Goal: Information Seeking & Learning: Stay updated

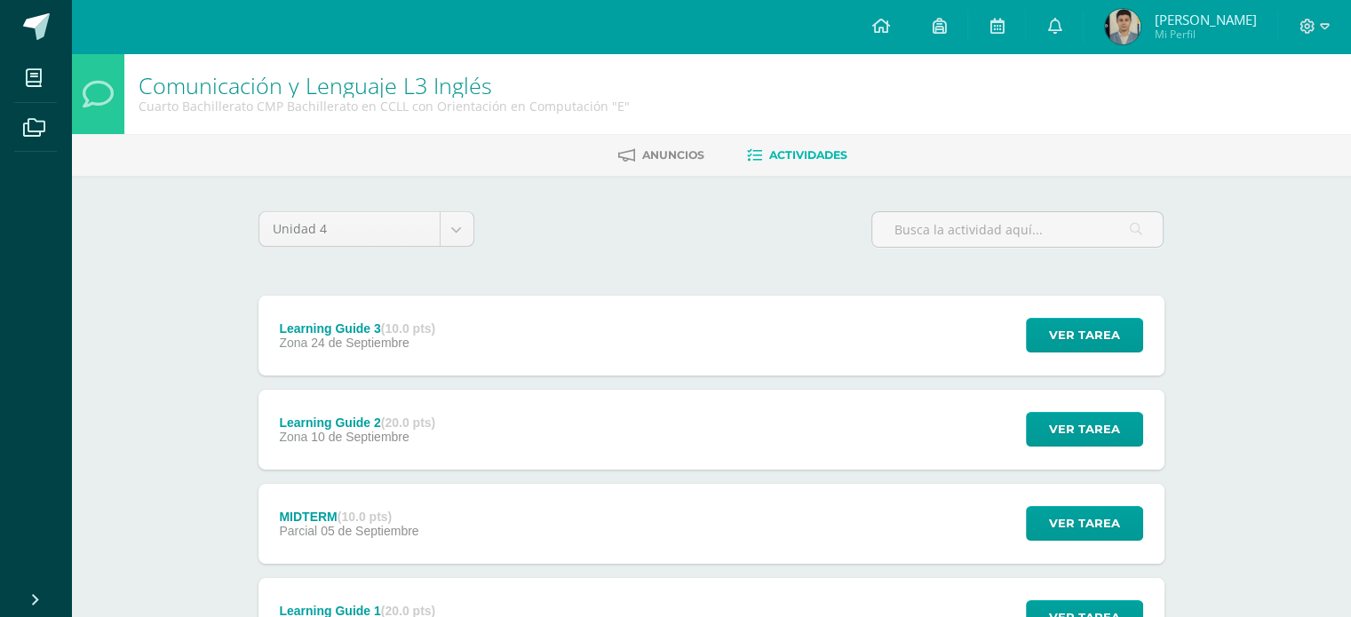
scroll to position [159, 0]
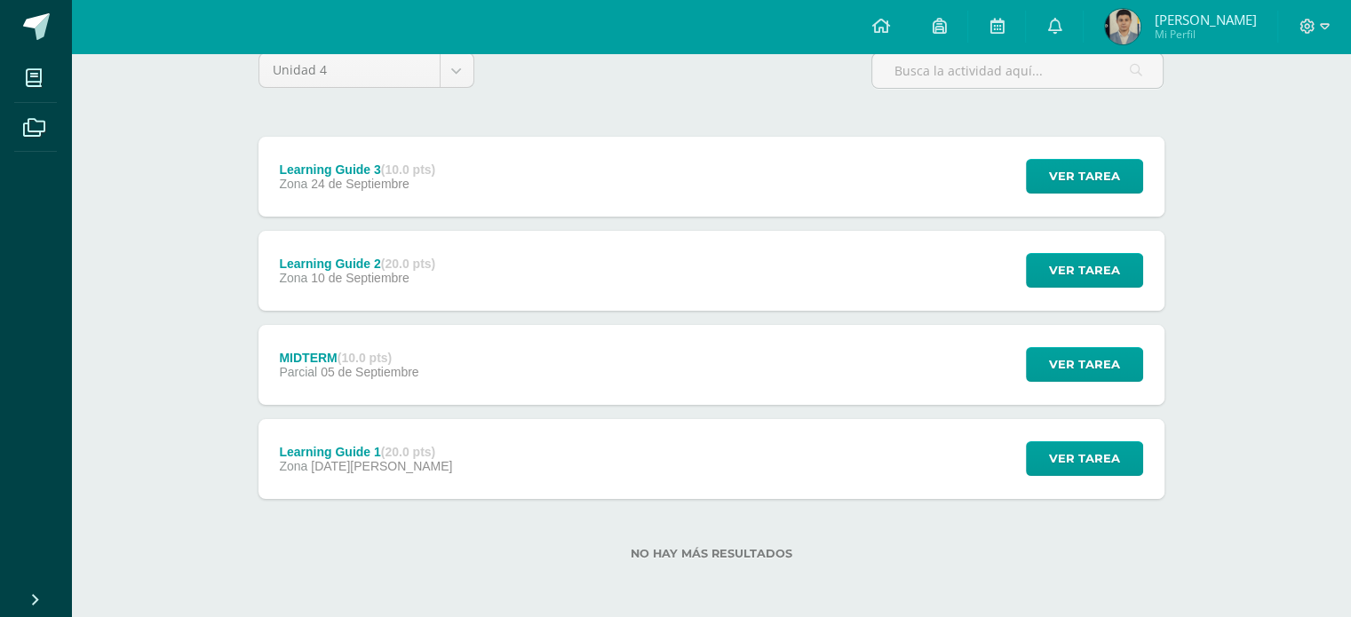
click at [377, 447] on div "Learning Guide 1 (20.0 pts)" at bounding box center [365, 452] width 173 height 14
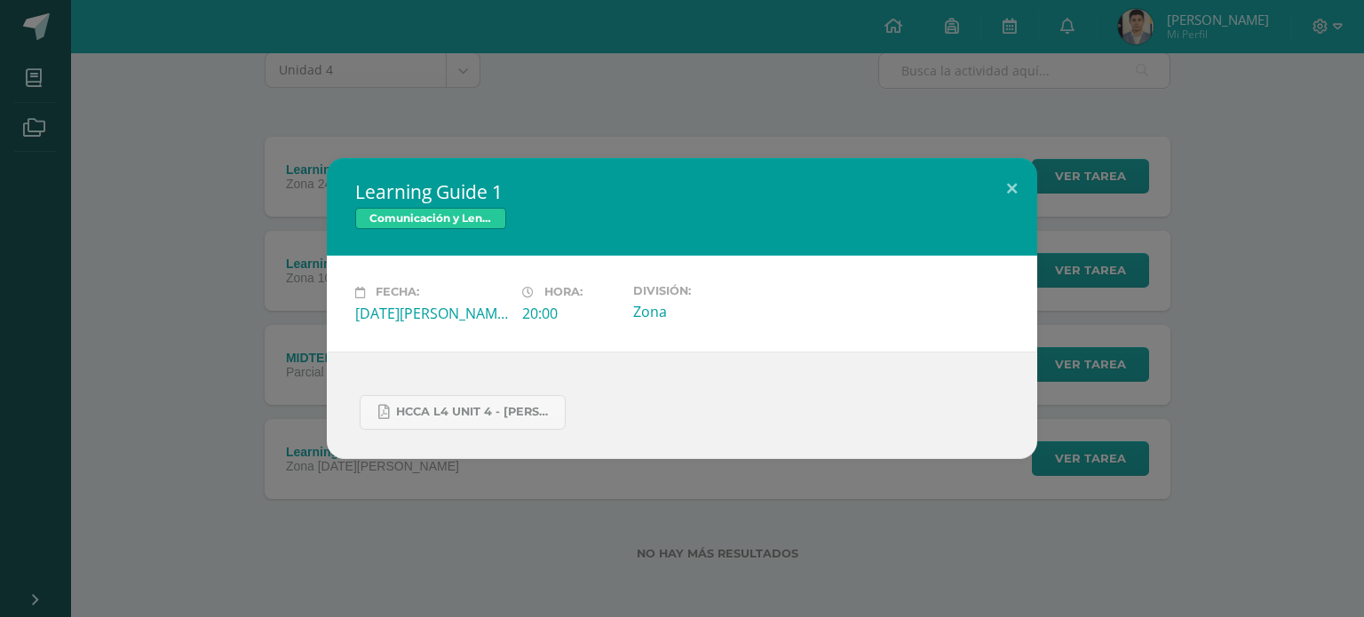
click at [241, 386] on div "Learning Guide 1 Comunicación y Lenguaje L3 Inglés Fecha: Jueves 21 de Agosto H…" at bounding box center [682, 308] width 1350 height 300
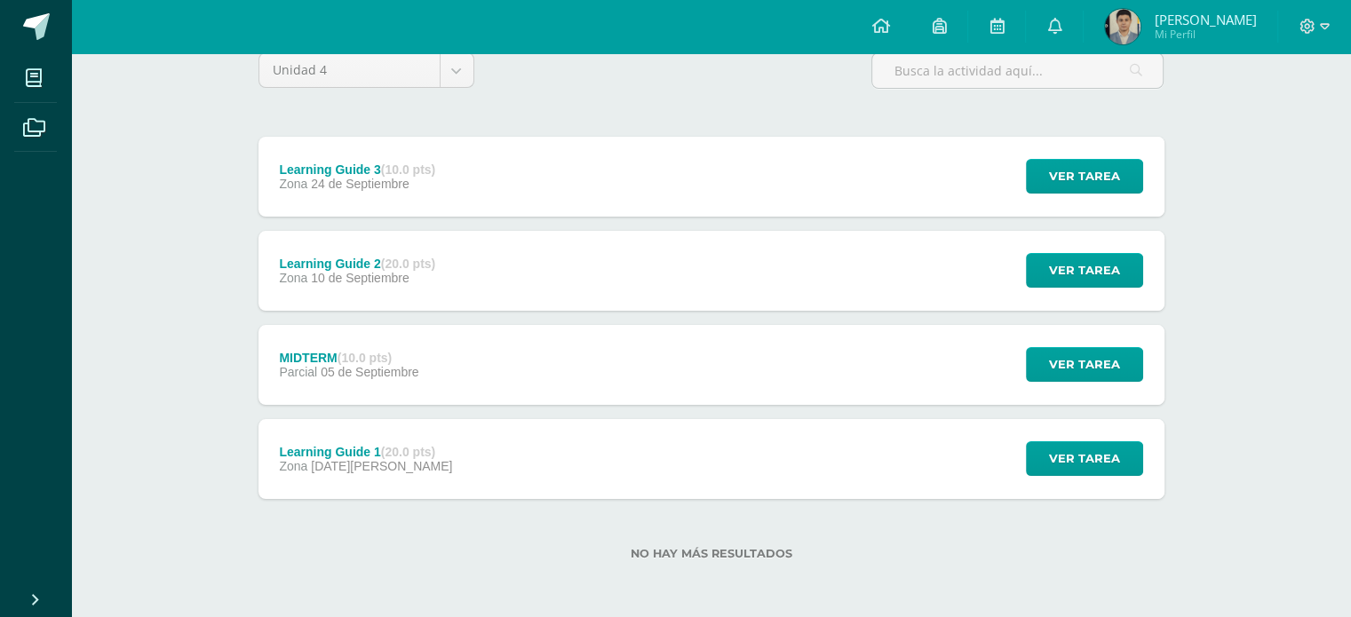
click at [371, 379] on div "MIDTERM (10.0 pts) Parcial 05 de Septiembre" at bounding box center [350, 365] width 182 height 80
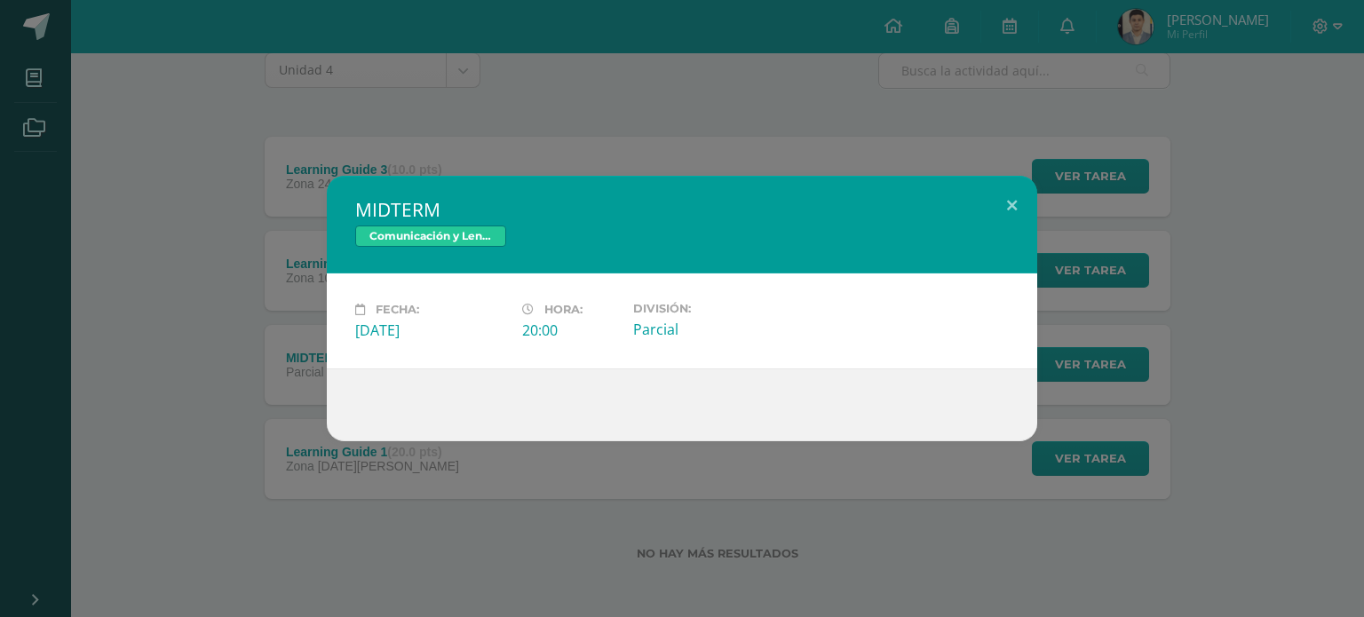
click at [238, 436] on div "MIDTERM Comunicación y Lenguaje L3 Inglés Fecha: Viernes 05 de Septiembre Hora:…" at bounding box center [682, 309] width 1350 height 266
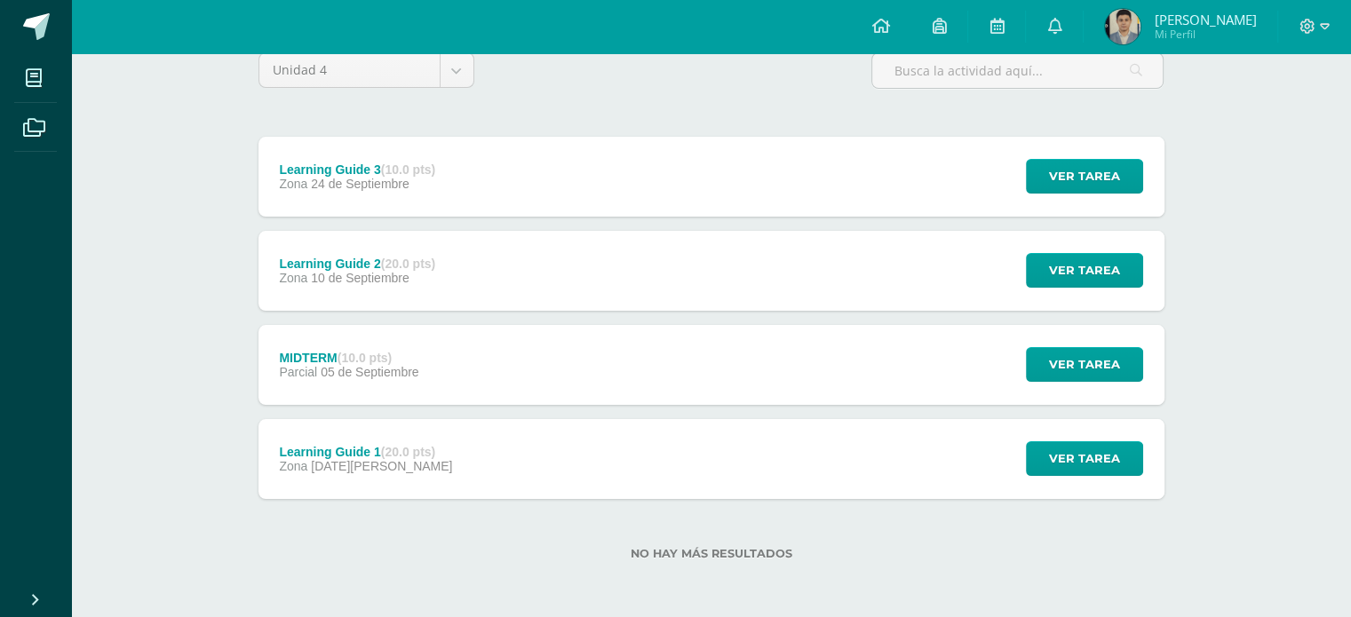
click at [340, 269] on div "Learning Guide 2 (20.0 pts)" at bounding box center [357, 264] width 156 height 14
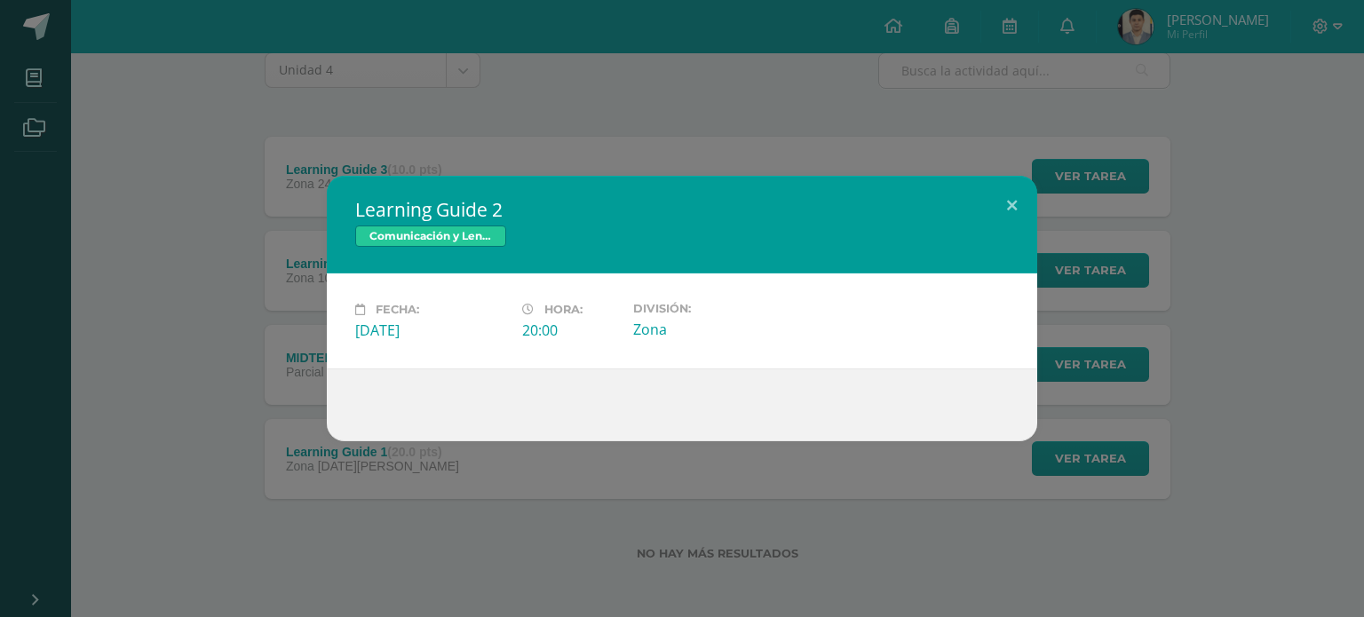
click at [242, 417] on div "Learning Guide 2 Comunicación y Lenguaje L3 Inglés Fecha: Miércoles 10 de Septi…" at bounding box center [682, 309] width 1350 height 266
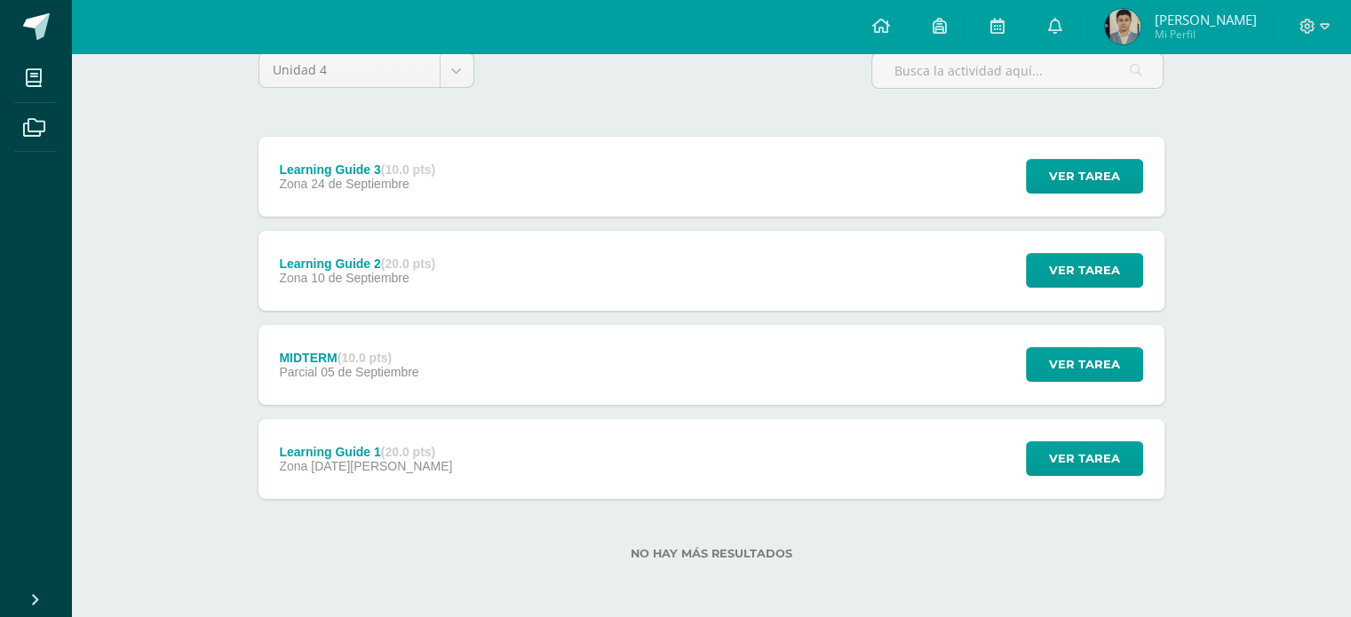
click at [356, 184] on span "24 de Septiembre" at bounding box center [360, 184] width 99 height 14
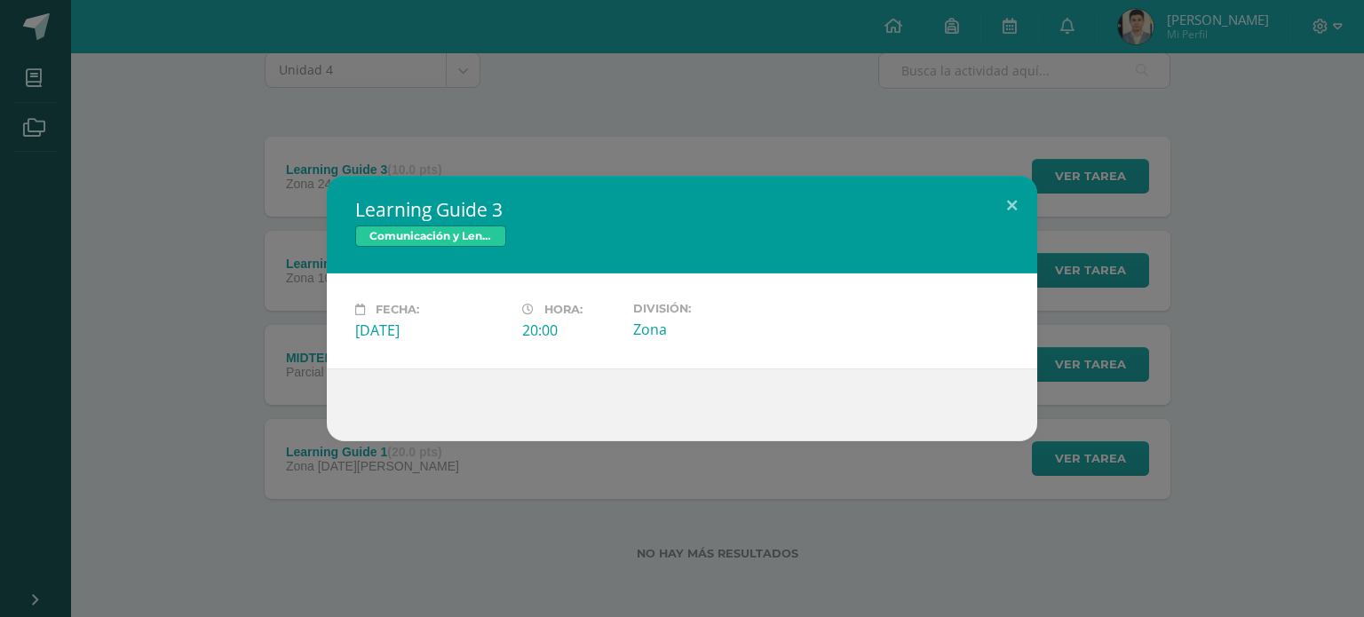
click at [180, 414] on div "Learning Guide 3 Comunicación y Lenguaje L3 Inglés Fecha: Miércoles 24 de Septi…" at bounding box center [682, 309] width 1350 height 266
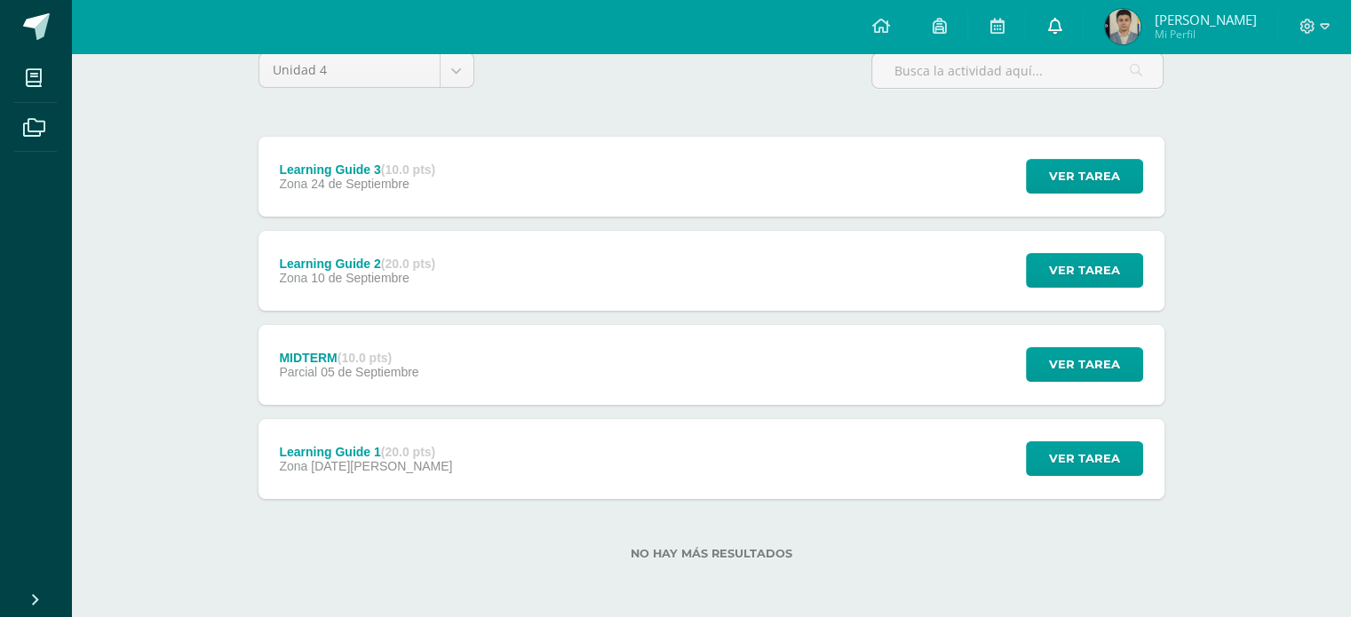
click at [1066, 16] on link at bounding box center [1054, 26] width 57 height 53
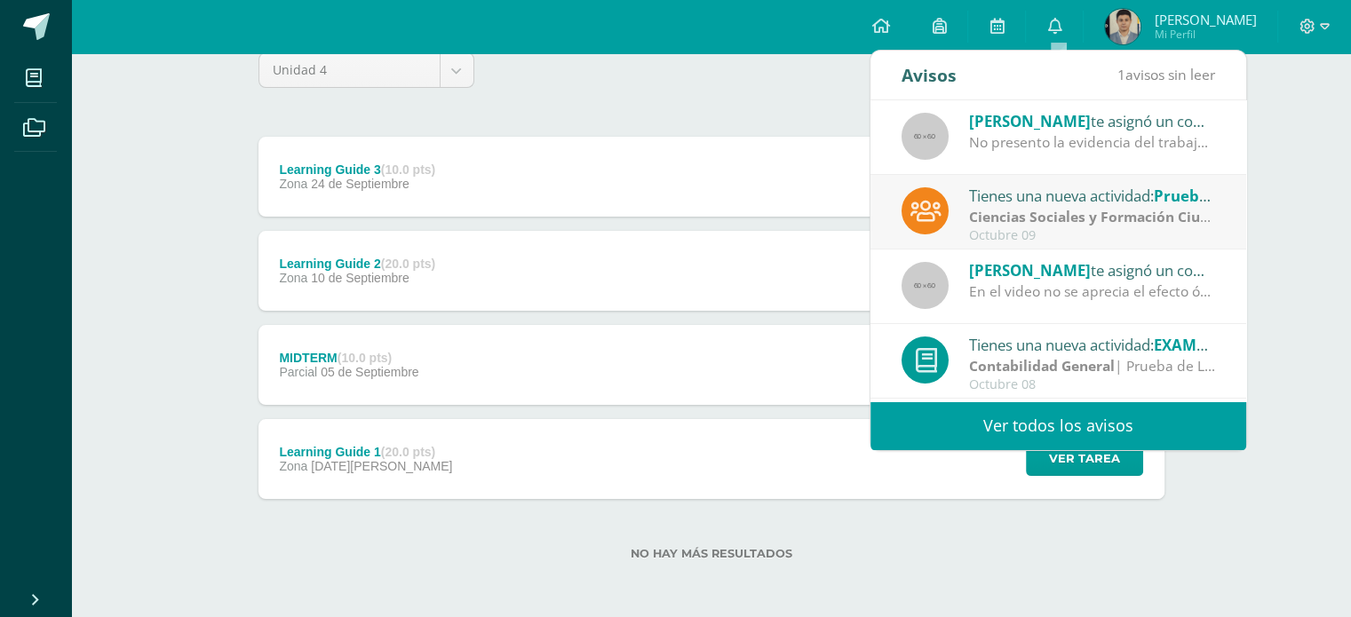
click at [1062, 417] on link "Ver todos los avisos" at bounding box center [1059, 426] width 376 height 49
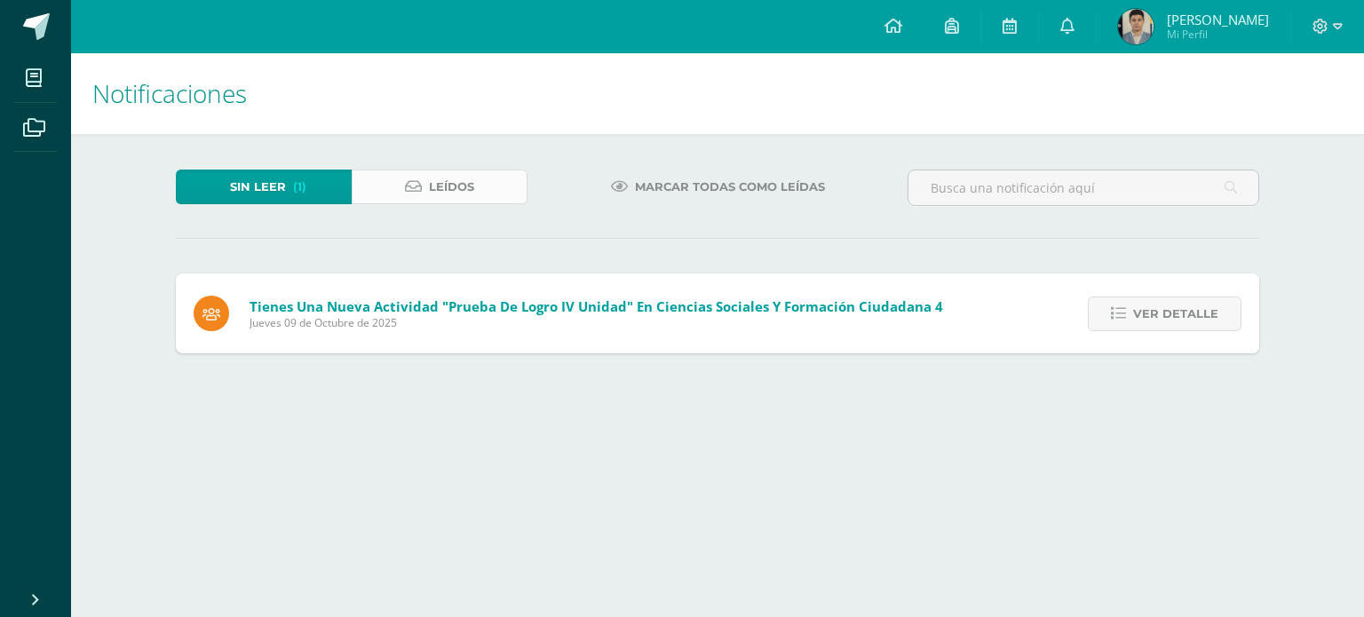
click at [454, 194] on span "Leídos" at bounding box center [451, 187] width 45 height 33
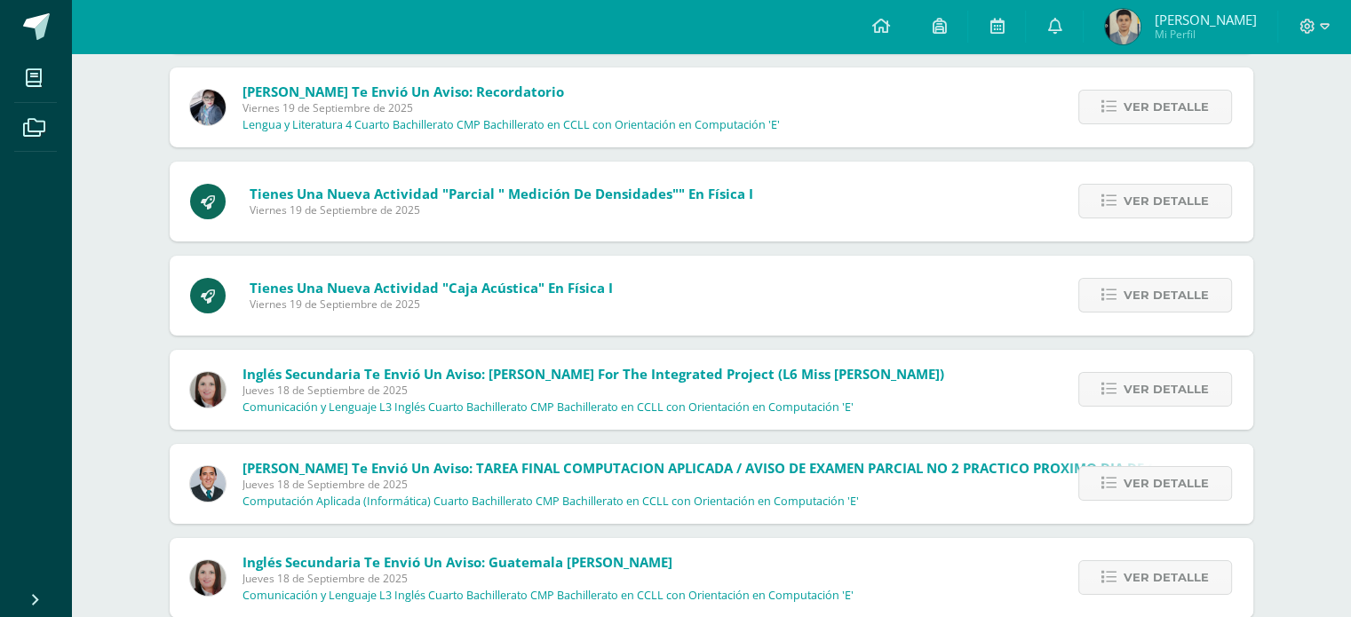
scroll to position [6300, 0]
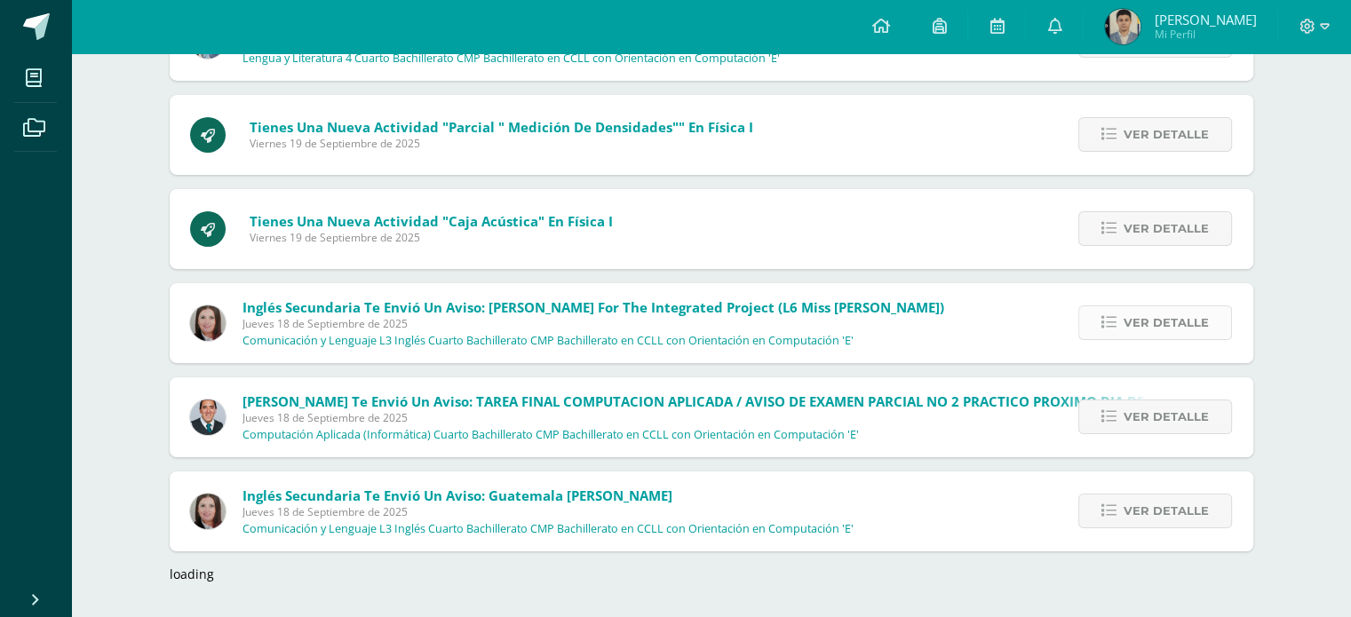
click at [1109, 317] on icon at bounding box center [1109, 322] width 15 height 15
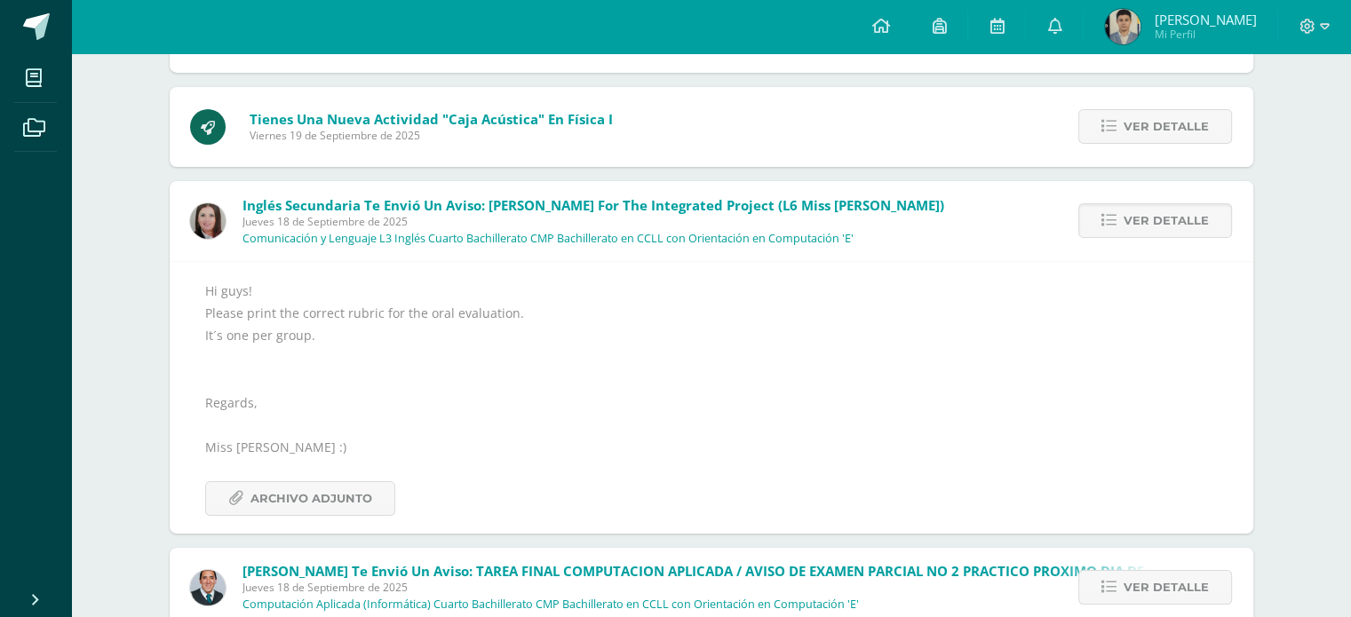
scroll to position [6478, 0]
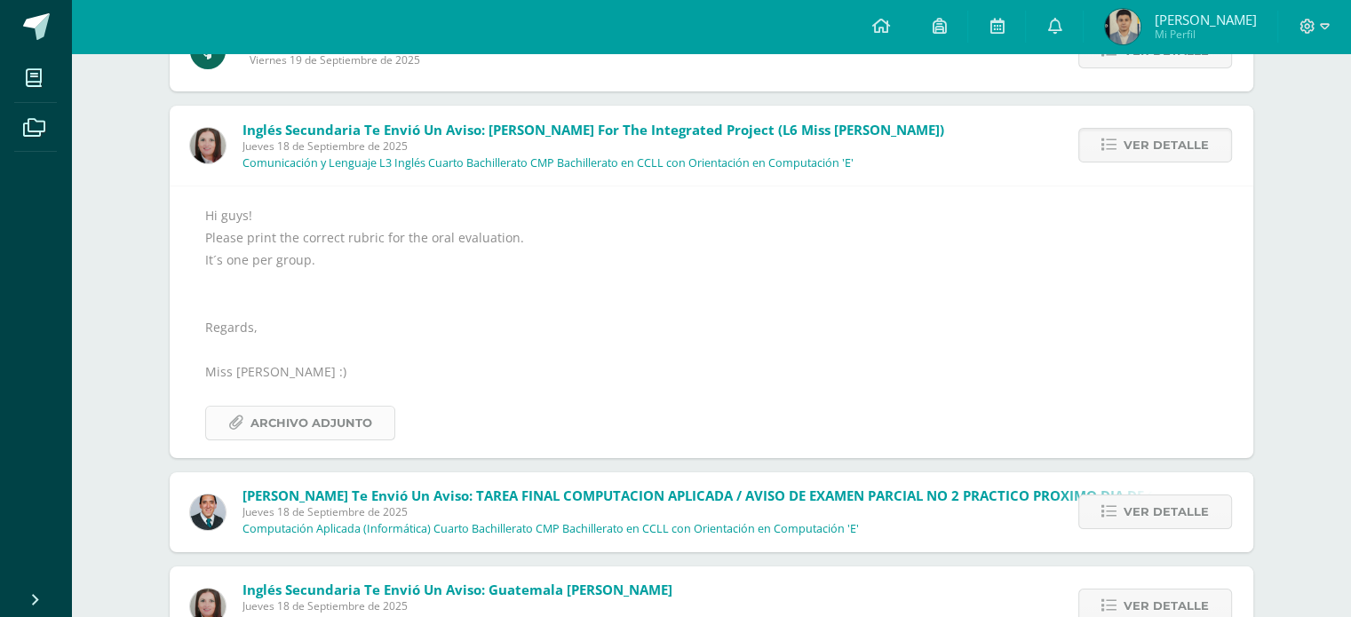
click at [362, 431] on span "Archivo Adjunto" at bounding box center [312, 423] width 122 height 33
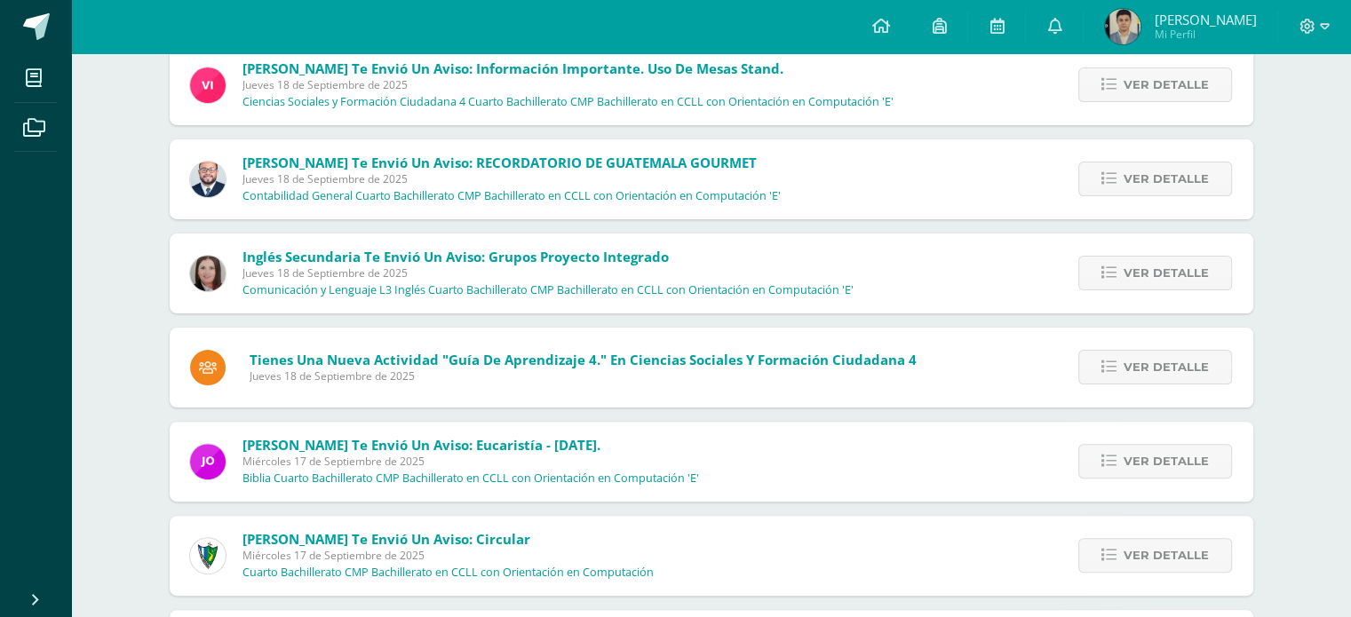
scroll to position [7188, 0]
click at [1119, 275] on link "Ver detalle" at bounding box center [1155, 272] width 154 height 35
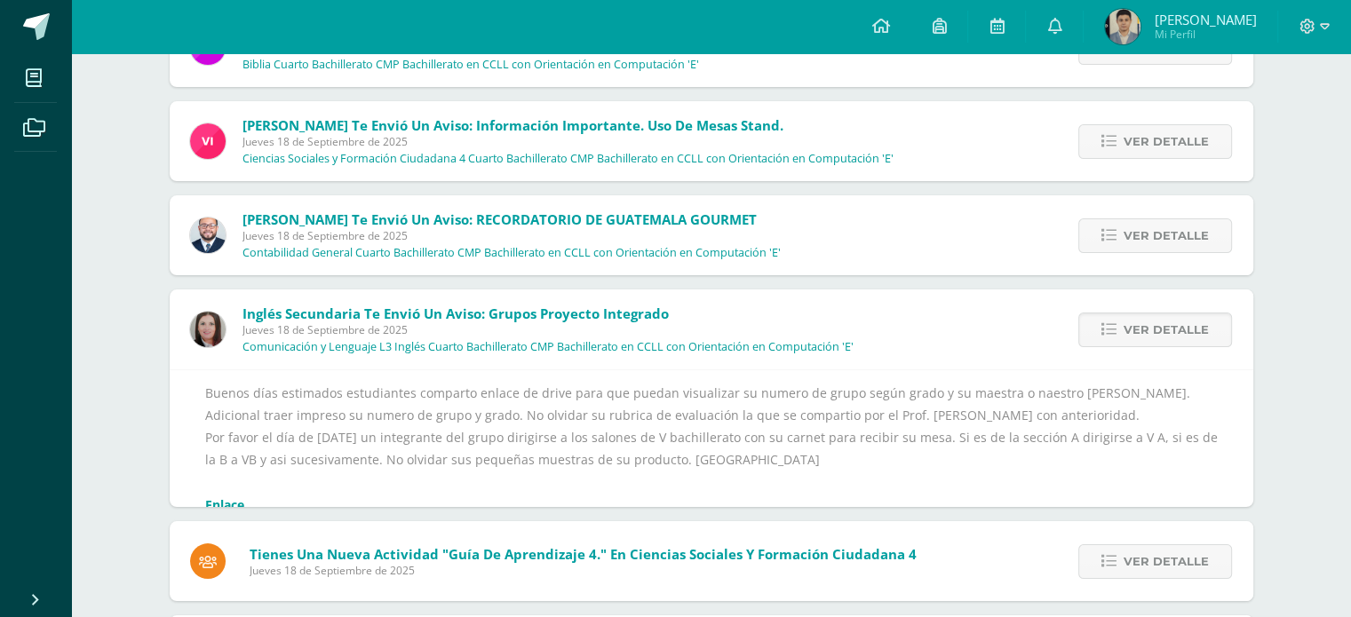
scroll to position [6917, 0]
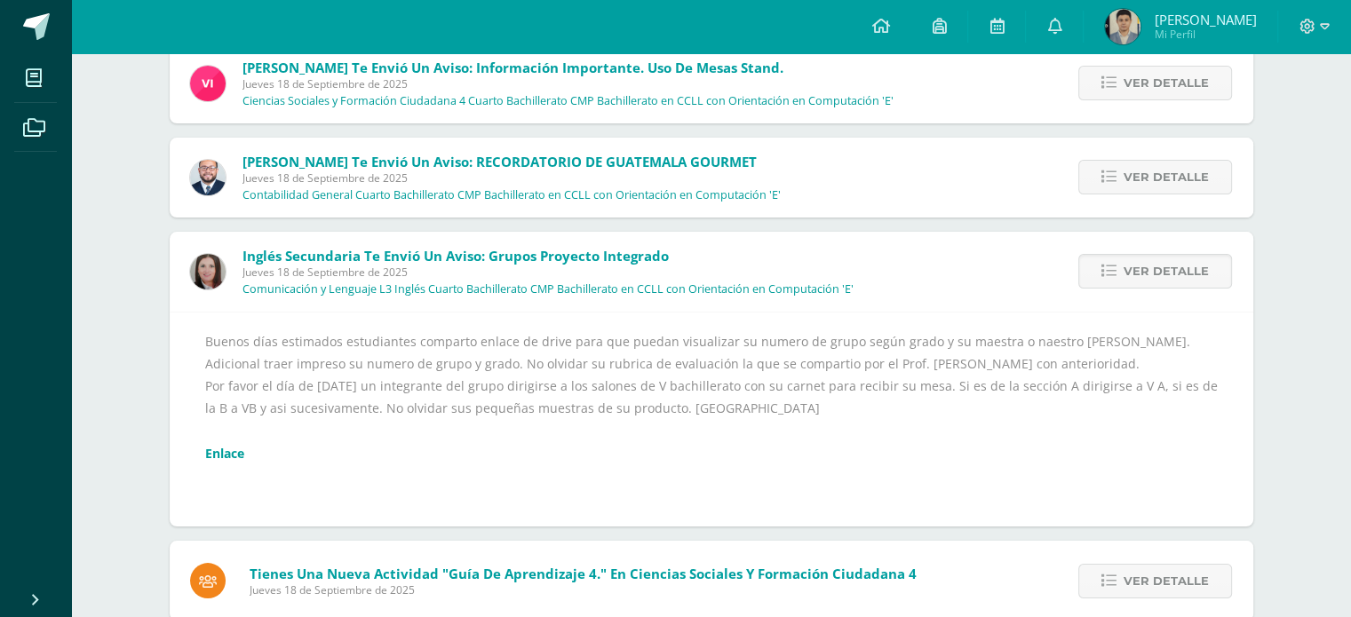
click at [223, 459] on link "Enlace" at bounding box center [224, 453] width 39 height 17
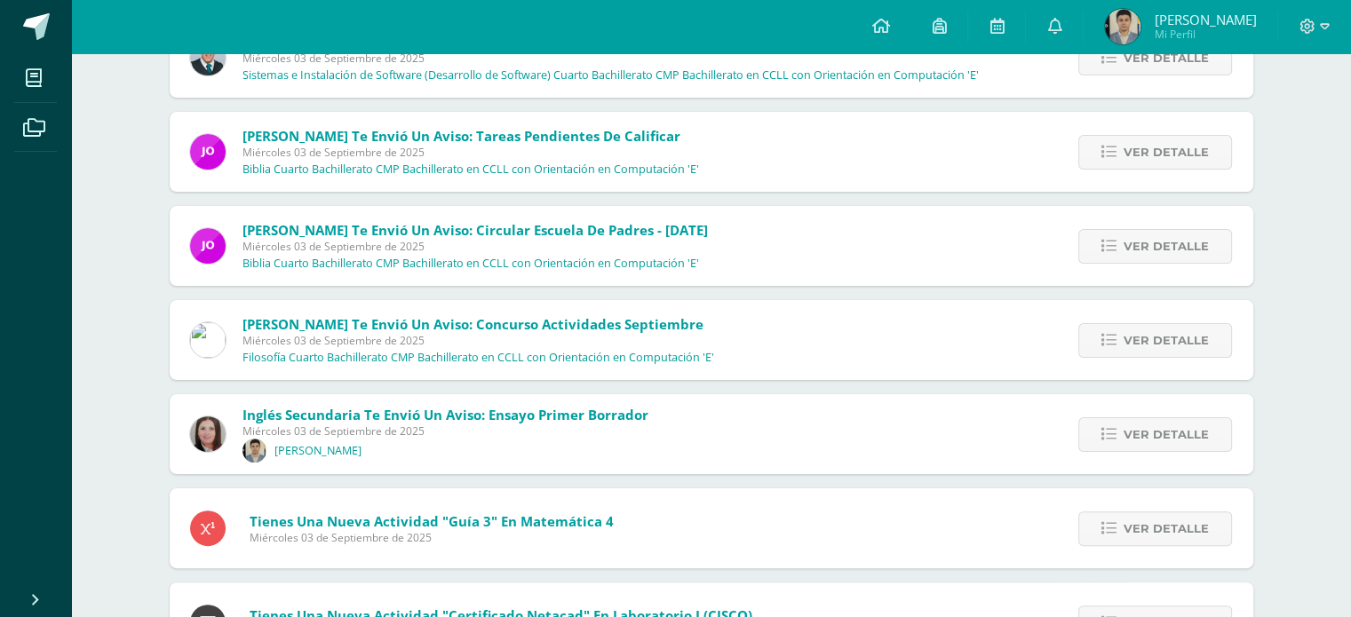
scroll to position [13996, 0]
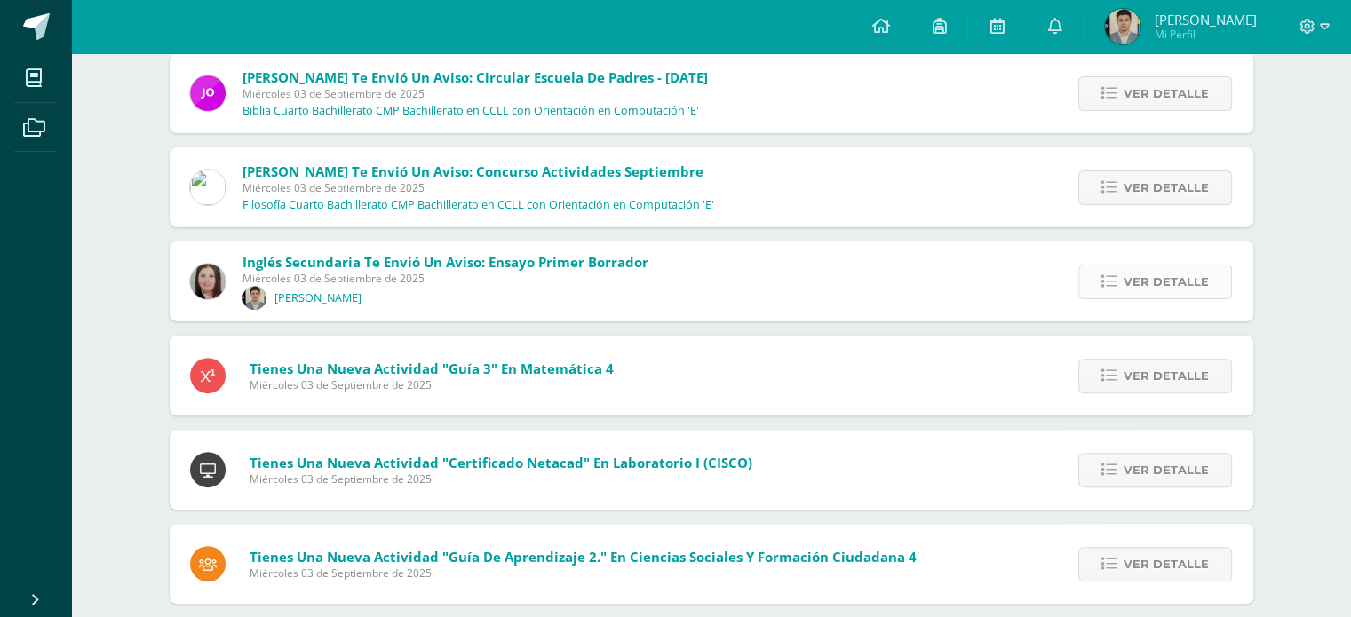
click at [1198, 283] on span "Ver detalle" at bounding box center [1166, 282] width 85 height 33
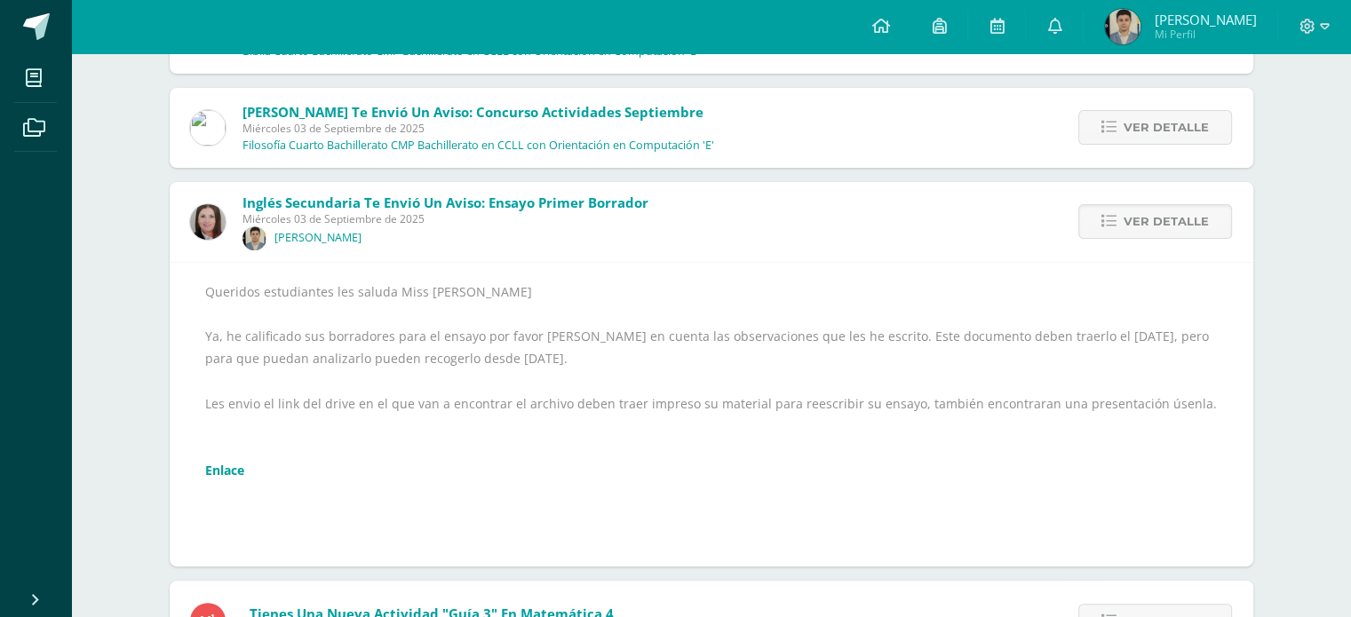
scroll to position [13957, 0]
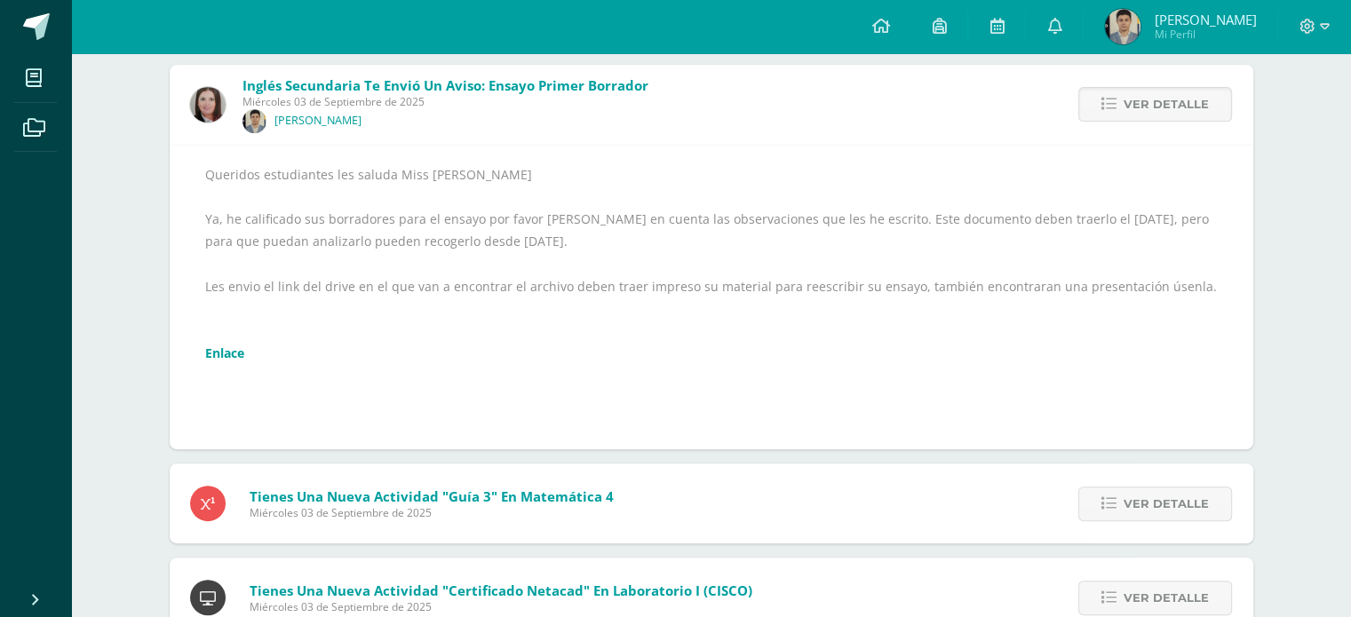
click at [231, 358] on link "Enlace" at bounding box center [224, 353] width 39 height 17
